Goal: Task Accomplishment & Management: Complete application form

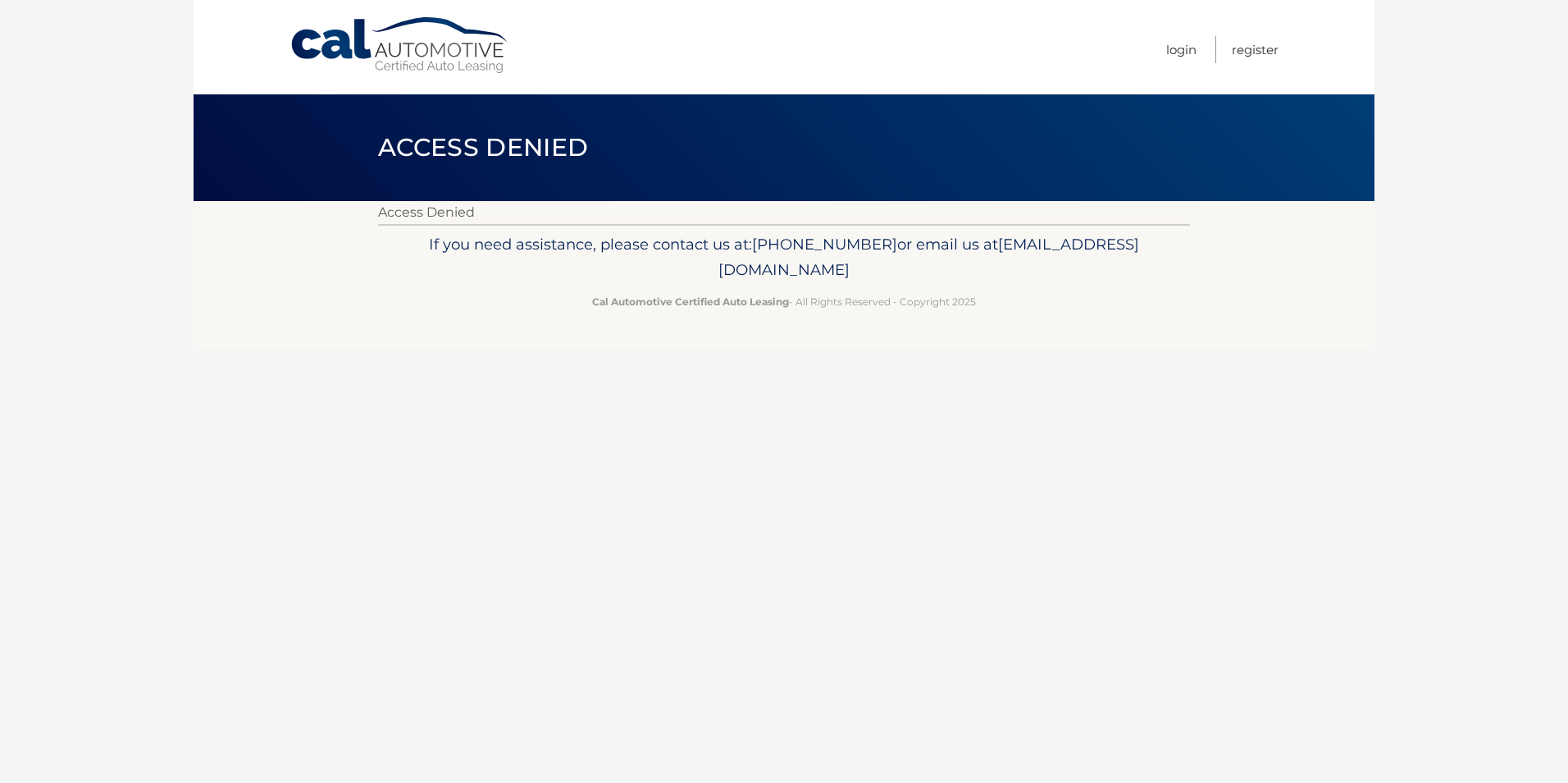
click at [458, 61] on link "Cal Automotive" at bounding box center [399, 45] width 221 height 58
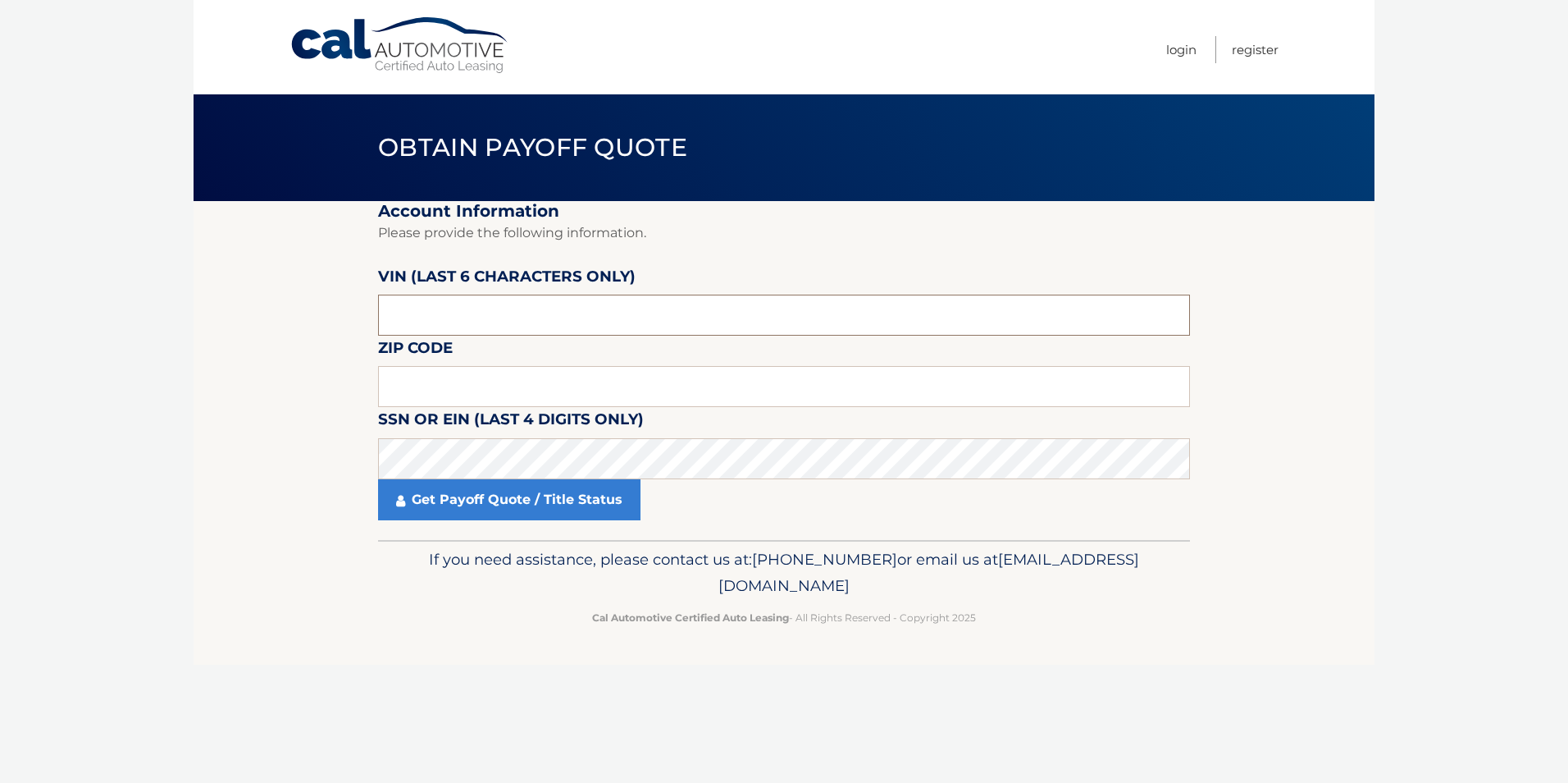
click at [494, 318] on input "text" at bounding box center [784, 315] width 812 height 41
type input "192170"
click at [448, 373] on input "text" at bounding box center [784, 387] width 812 height 41
type input "14047"
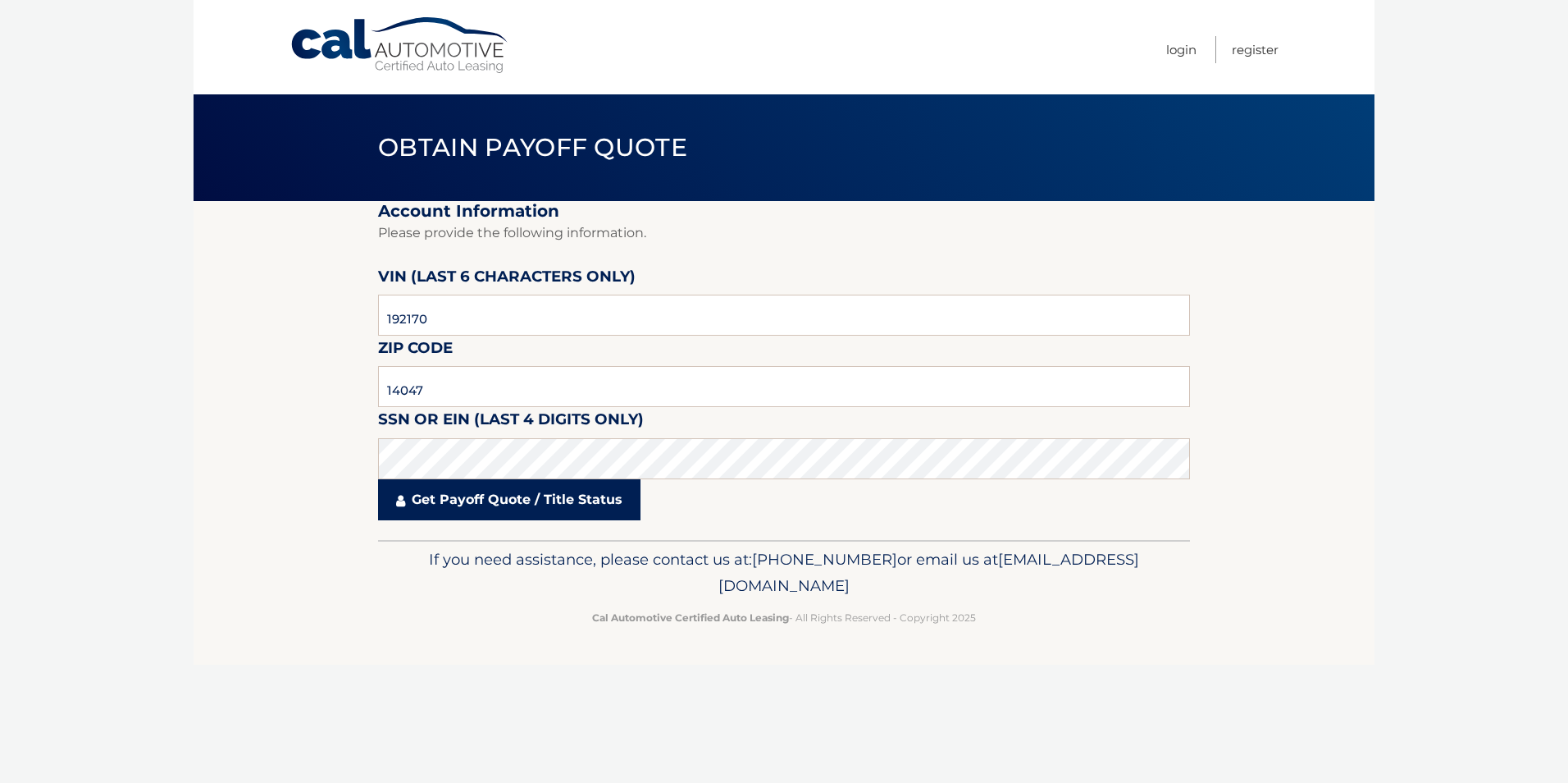
click at [468, 507] on link "Get Payoff Quote / Title Status" at bounding box center [509, 500] width 262 height 41
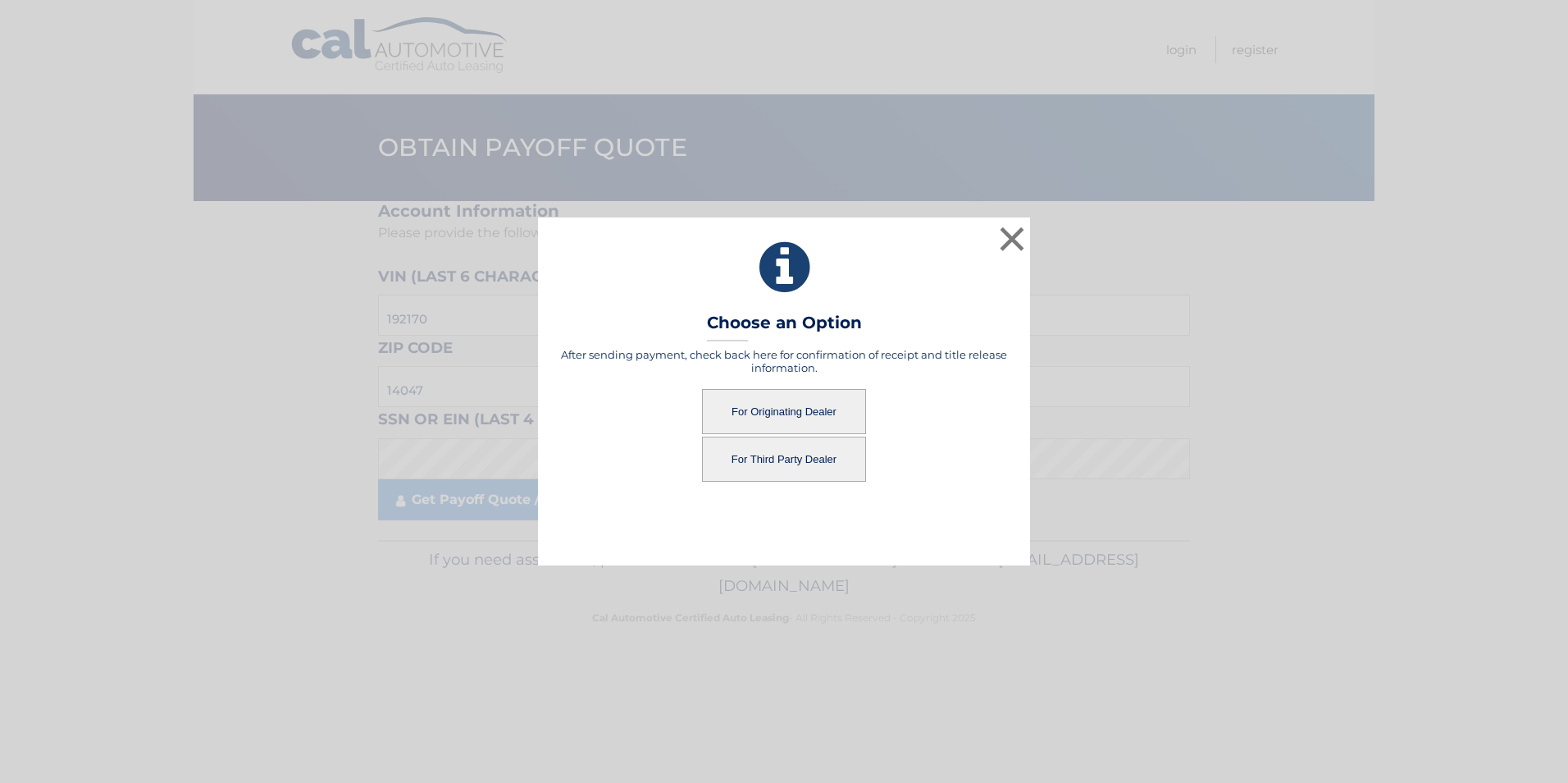
click at [796, 415] on button "For Originating Dealer" at bounding box center [784, 411] width 164 height 45
click at [785, 408] on button "For Originating Dealer" at bounding box center [784, 411] width 164 height 45
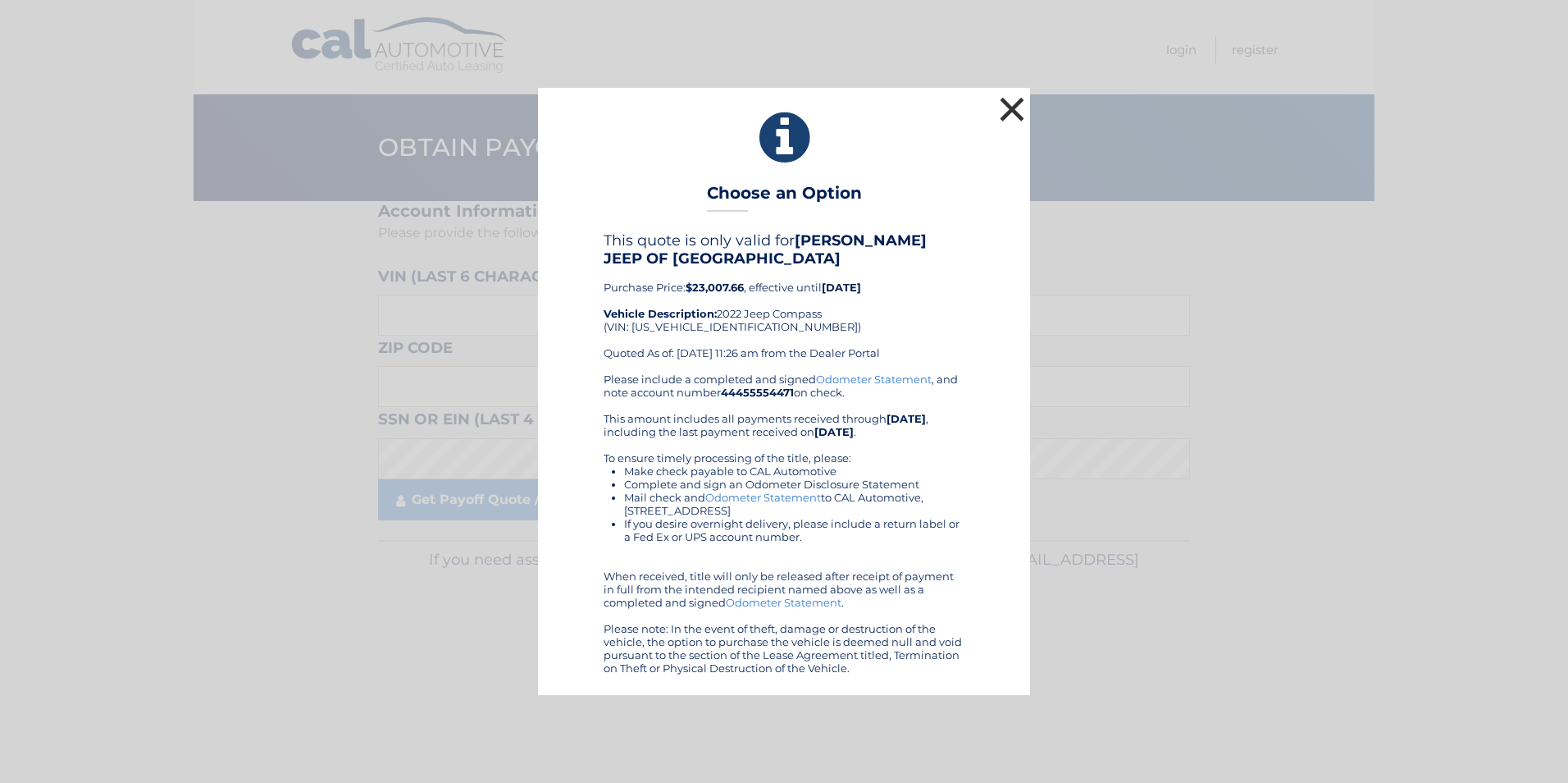
click at [1018, 106] on button "×" at bounding box center [1011, 109] width 32 height 32
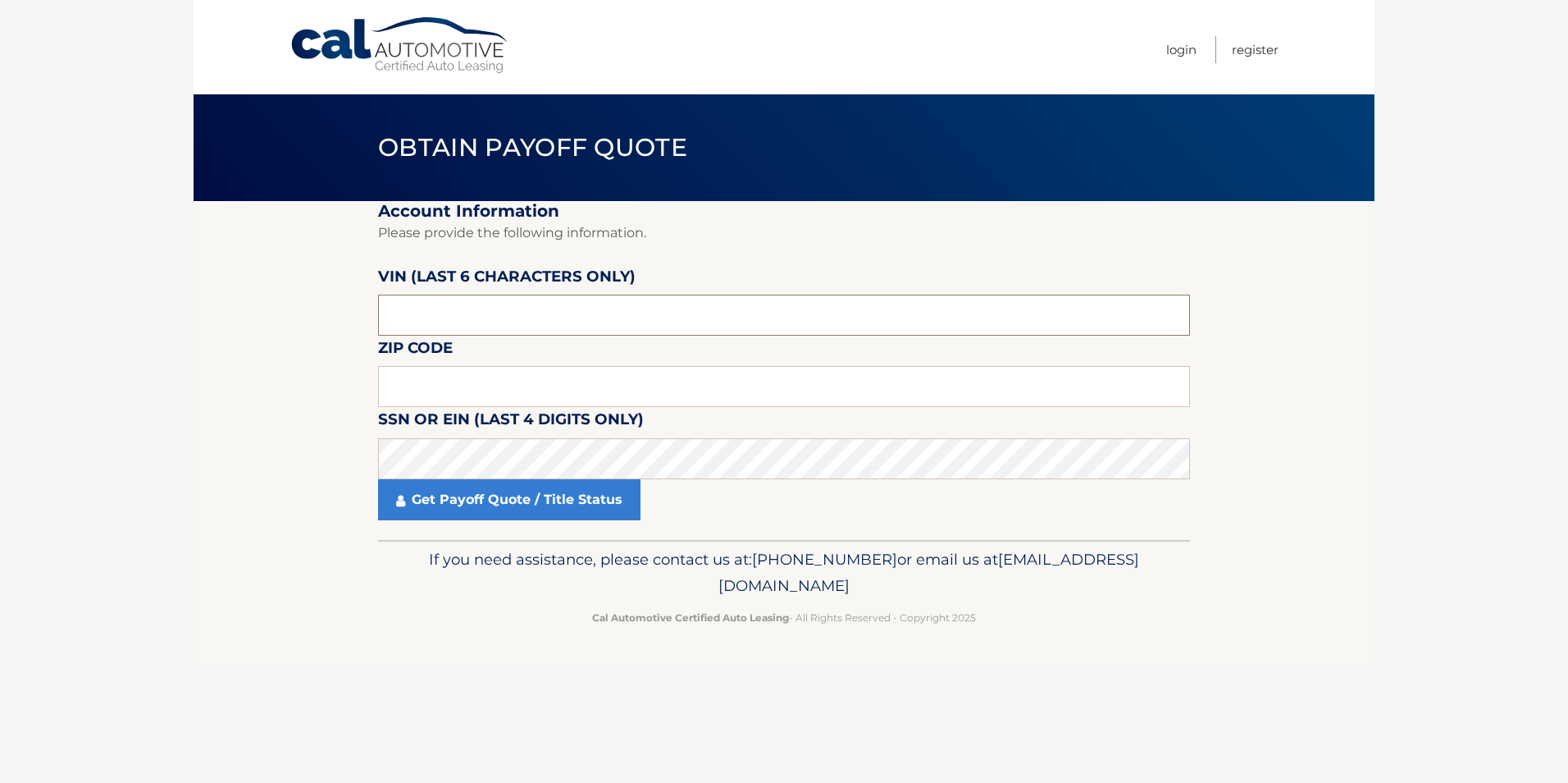
click at [666, 312] on input "text" at bounding box center [784, 315] width 812 height 41
type input "194676"
click at [805, 362] on fieldset "Account Information Please provide the following information. VIN (last 6 chara…" at bounding box center [784, 370] width 812 height 339
click at [767, 370] on input "text" at bounding box center [784, 387] width 812 height 41
type input "14075"
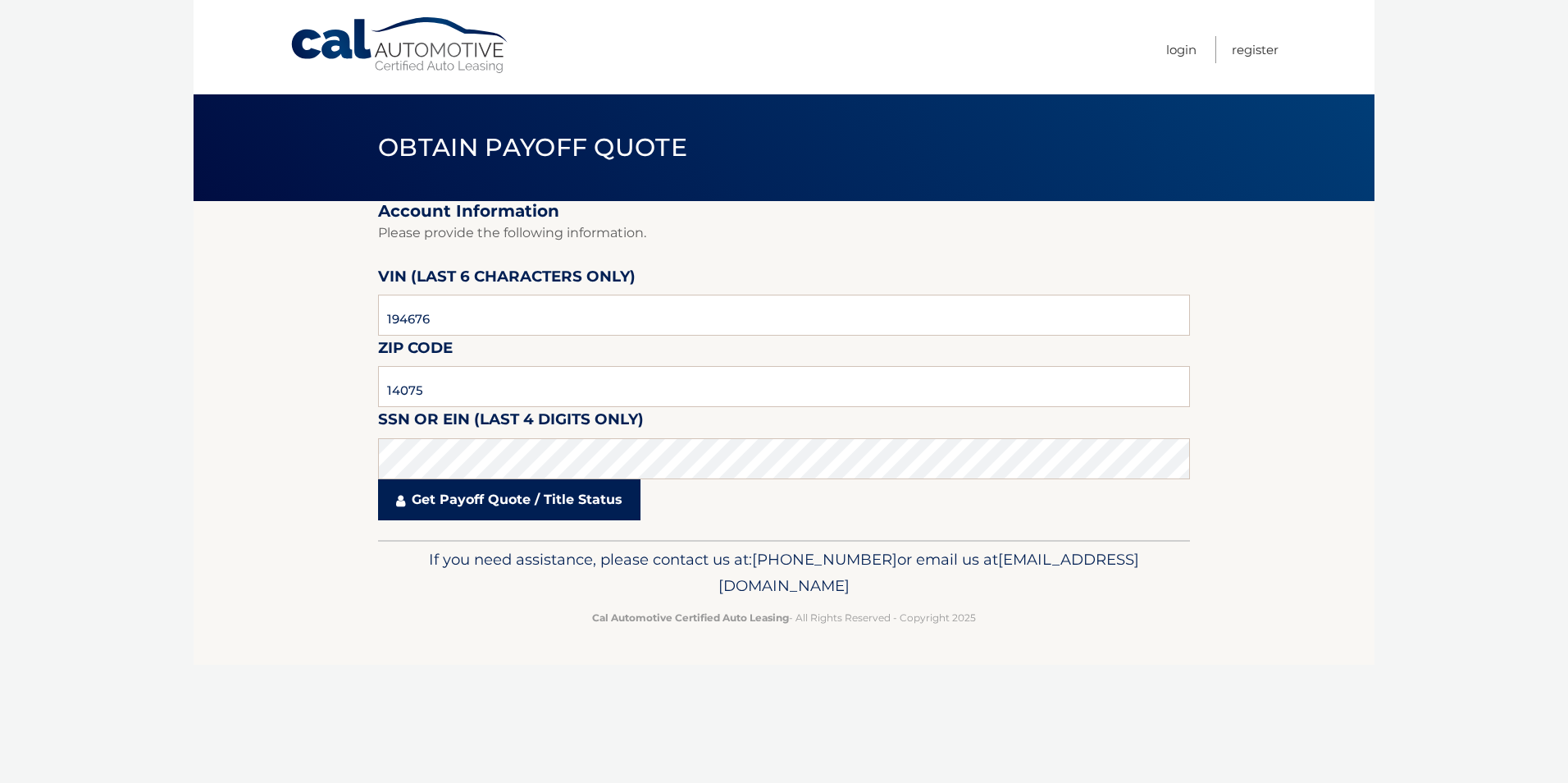
click at [541, 494] on link "Get Payoff Quote / Title Status" at bounding box center [509, 500] width 262 height 41
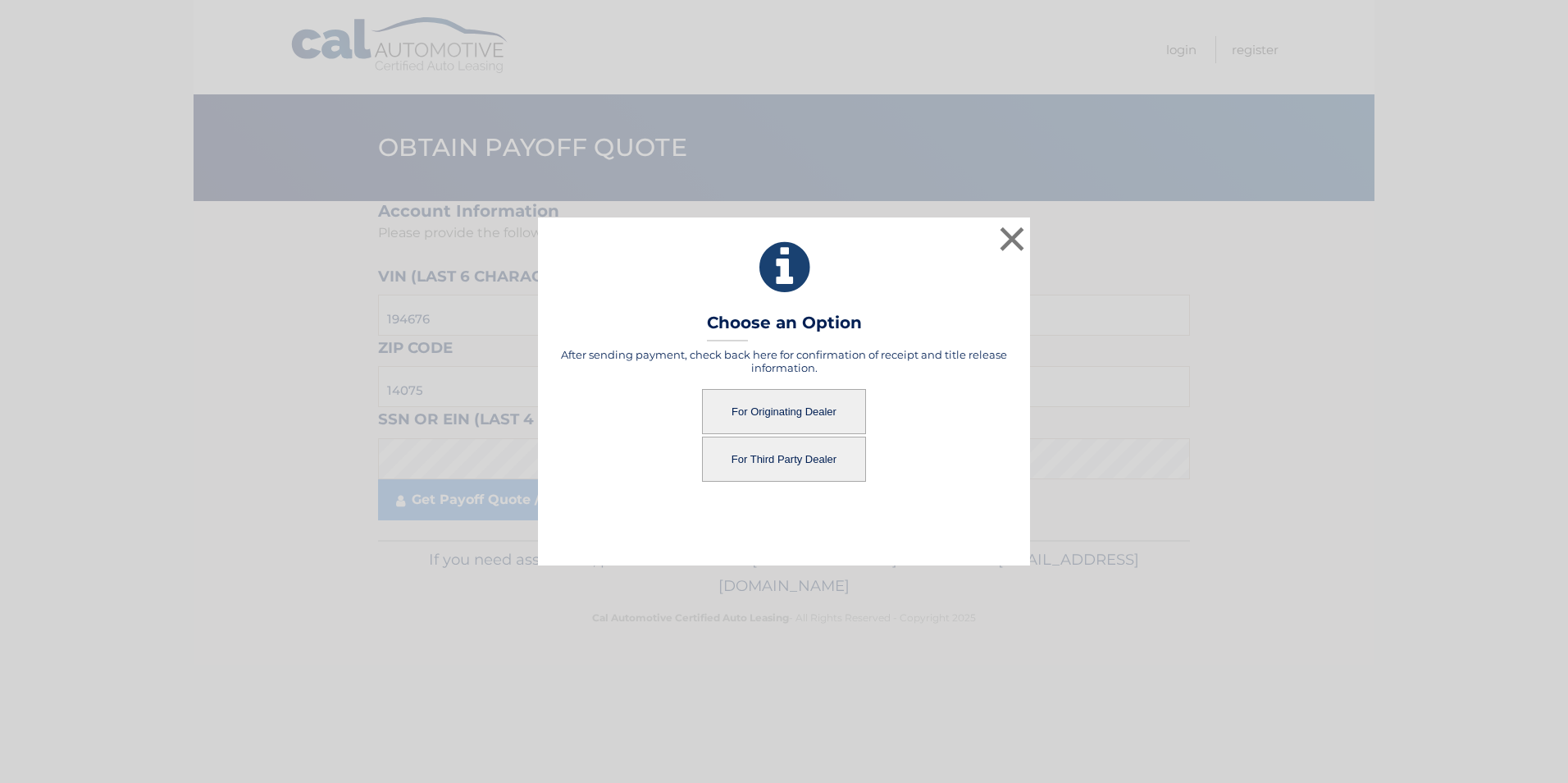
click at [801, 465] on button "For Third Party Dealer" at bounding box center [784, 459] width 164 height 45
click at [777, 453] on button "For Third Party Dealer" at bounding box center [784, 459] width 164 height 45
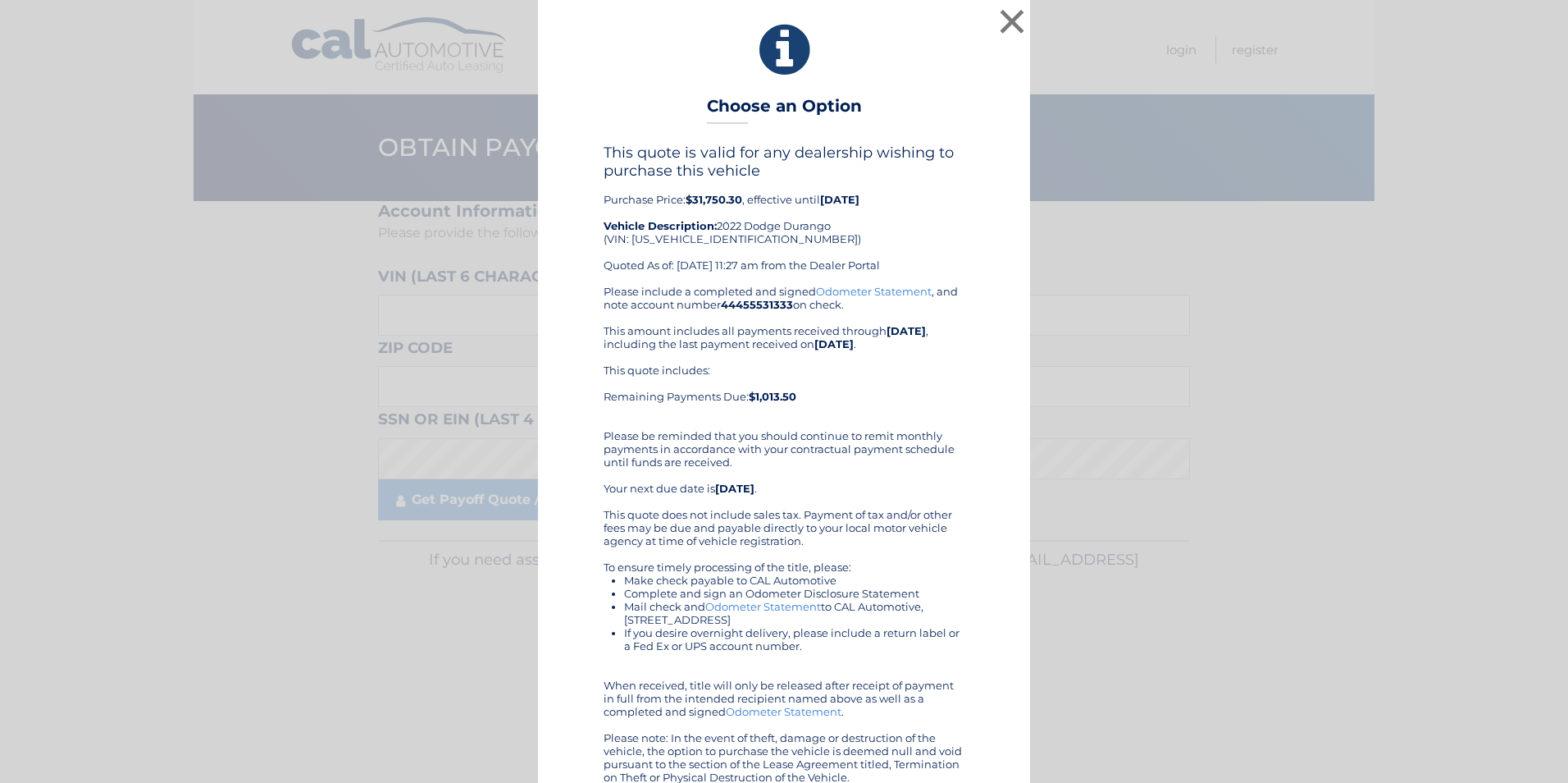
click at [661, 238] on div "This quote is valid for any dealership wishing to purchase this vehicle Purchas…" at bounding box center [784, 213] width 361 height 141
copy div "1C4RDJDG6NC194676"
click at [918, 237] on div "This quote is valid for any dealership wishing to purchase this vehicle Purchas…" at bounding box center [784, 213] width 361 height 141
click at [1006, 32] on button "×" at bounding box center [1011, 21] width 32 height 32
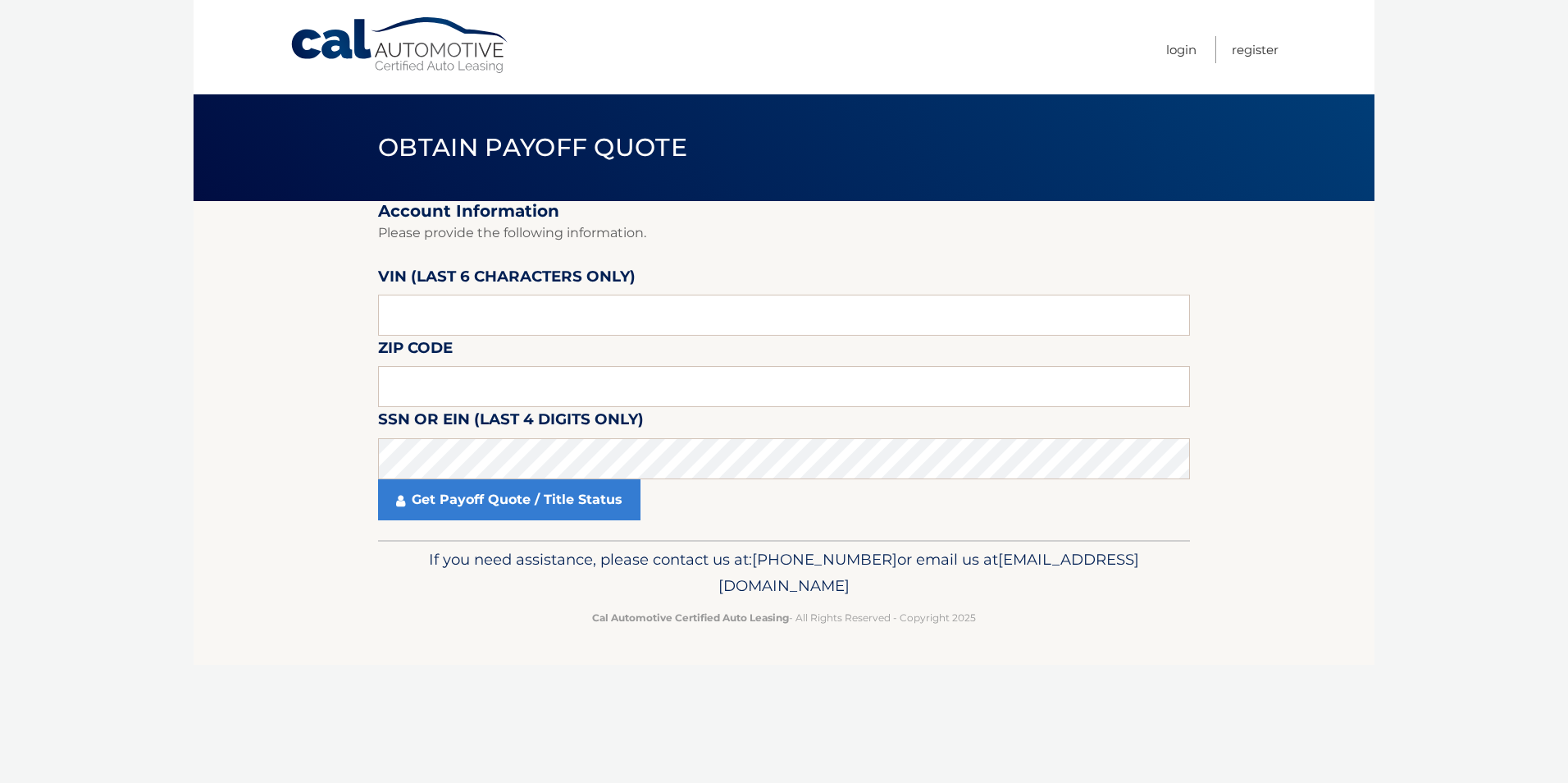
click at [403, 51] on link "Cal Automotive" at bounding box center [399, 45] width 221 height 58
